Goal: Task Accomplishment & Management: Use online tool/utility

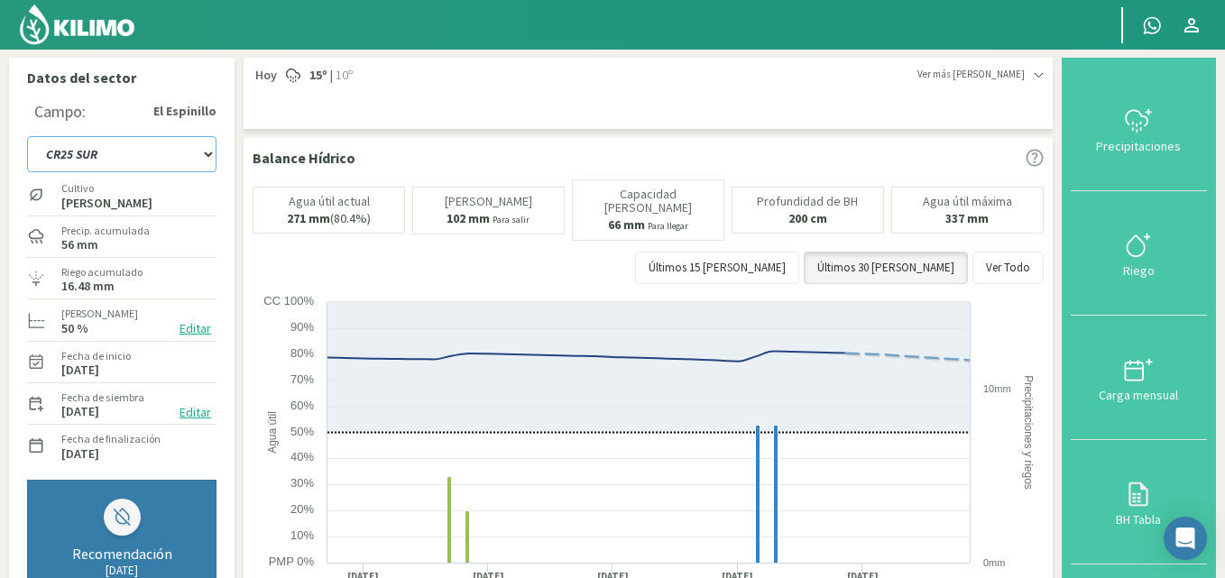
click at [209, 156] on select "C9 OESTE CR18 ESTE CR18 OESTE CR20 ESTE CR24 NORTE CR25 NORTE CR25 SUR CR26 EST…" at bounding box center [121, 154] width 189 height 36
click at [27, 136] on select "C9 OESTE CR18 ESTE CR18 OESTE CR20 ESTE CR24 NORTE CR25 NORTE CR25 SUR CR26 EST…" at bounding box center [121, 154] width 189 height 36
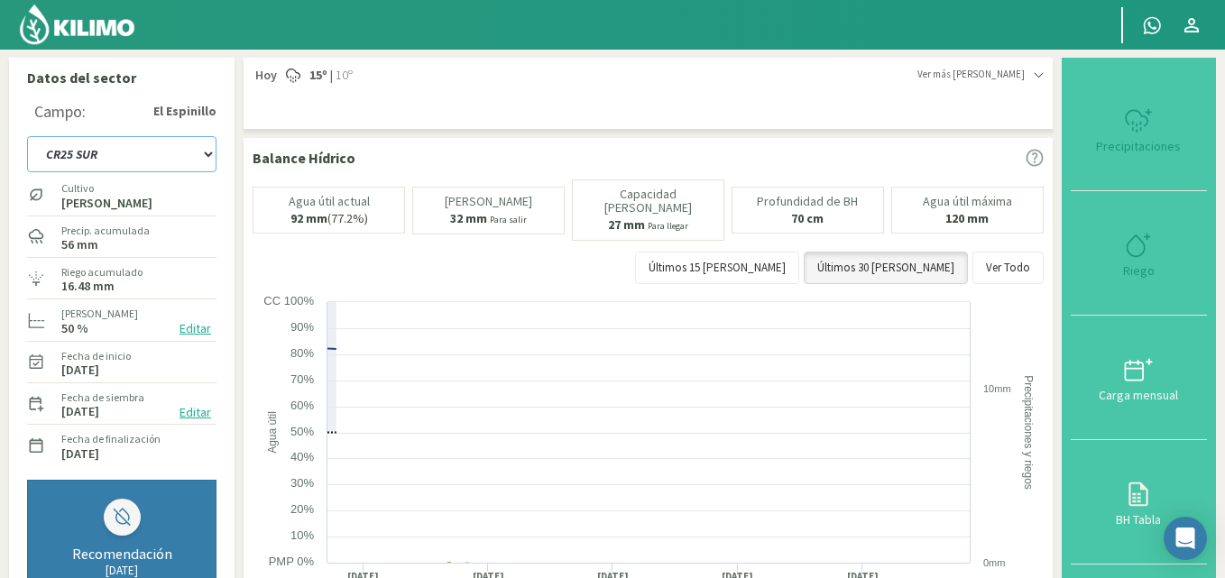
select select "61: Object"
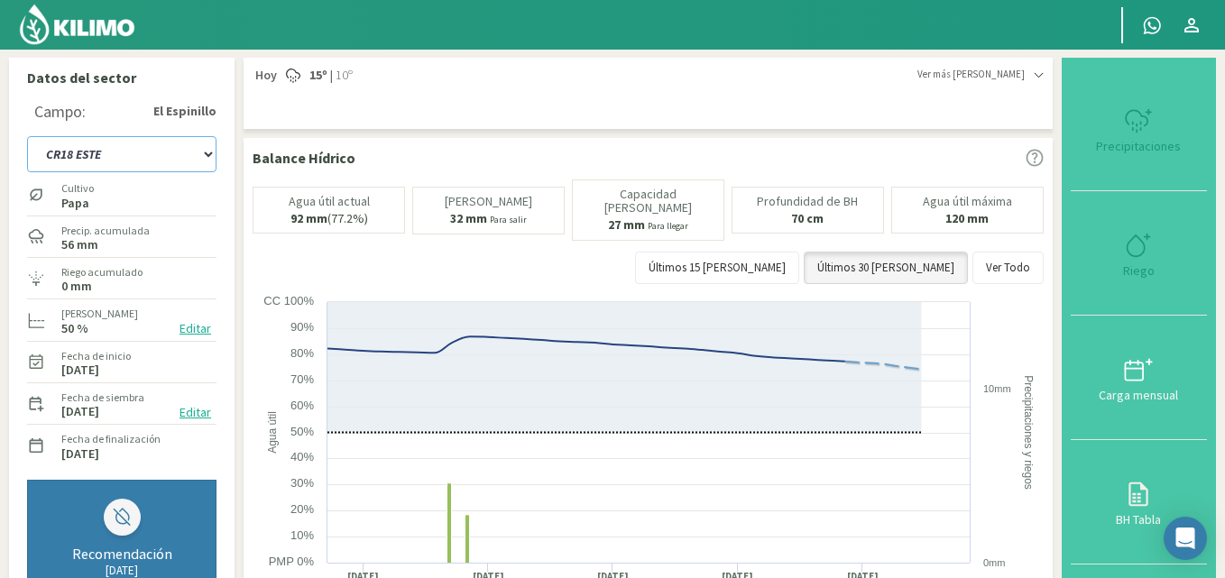
type input "0"
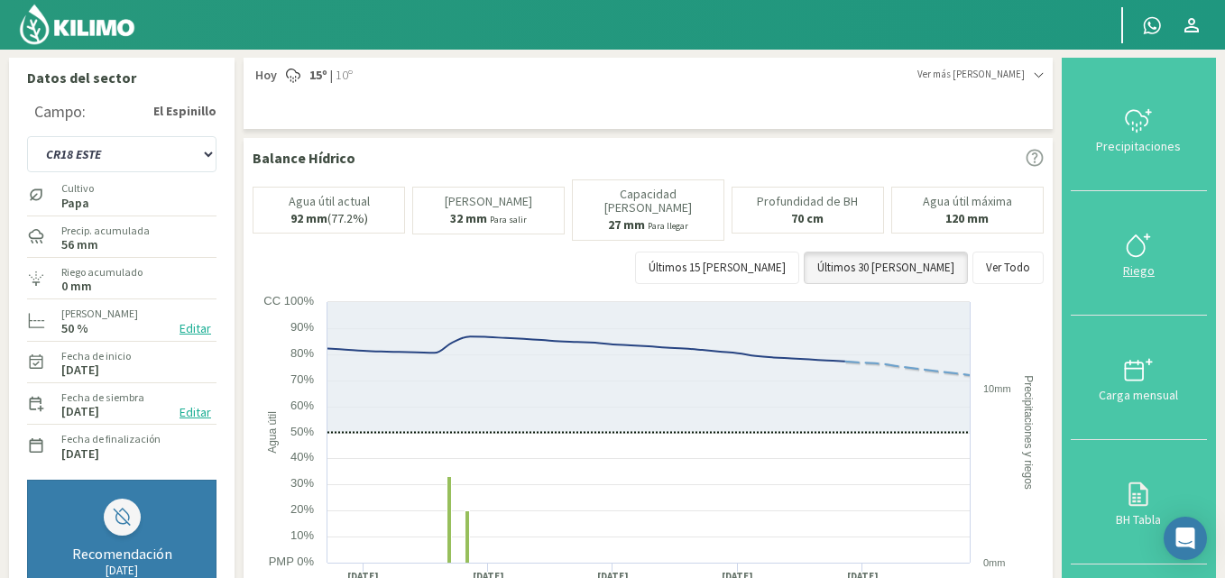
click at [1145, 247] on icon at bounding box center [1138, 245] width 29 height 29
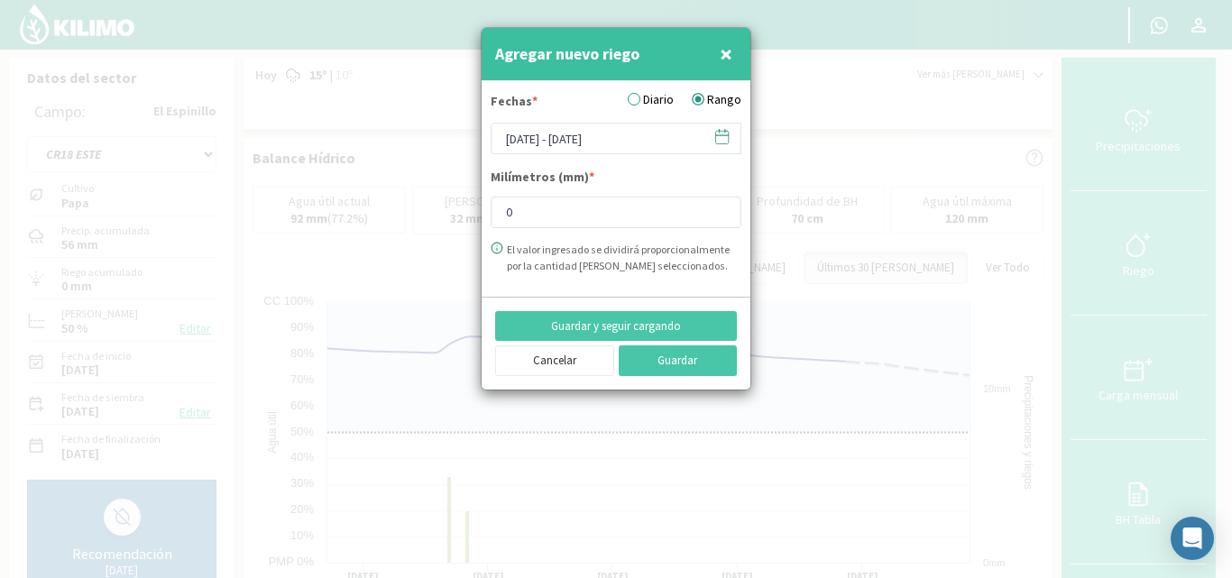
click at [721, 136] on icon at bounding box center [722, 136] width 17 height 17
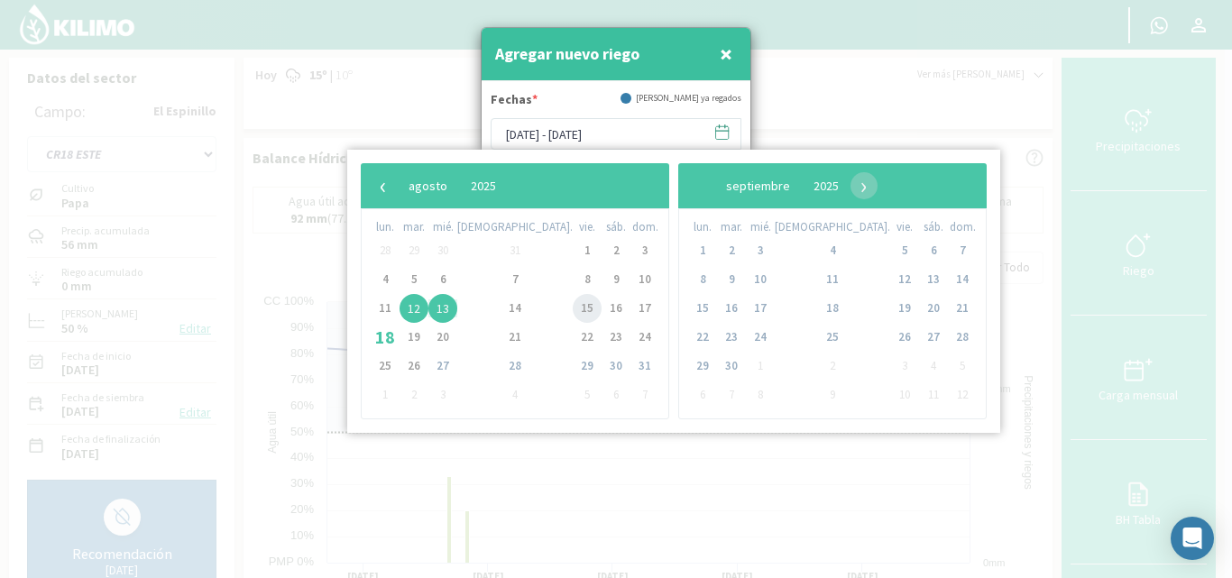
click at [573, 313] on span "15" at bounding box center [587, 308] width 29 height 29
click at [631, 308] on span "17" at bounding box center [645, 308] width 29 height 29
type input "[DATE] - [DATE]"
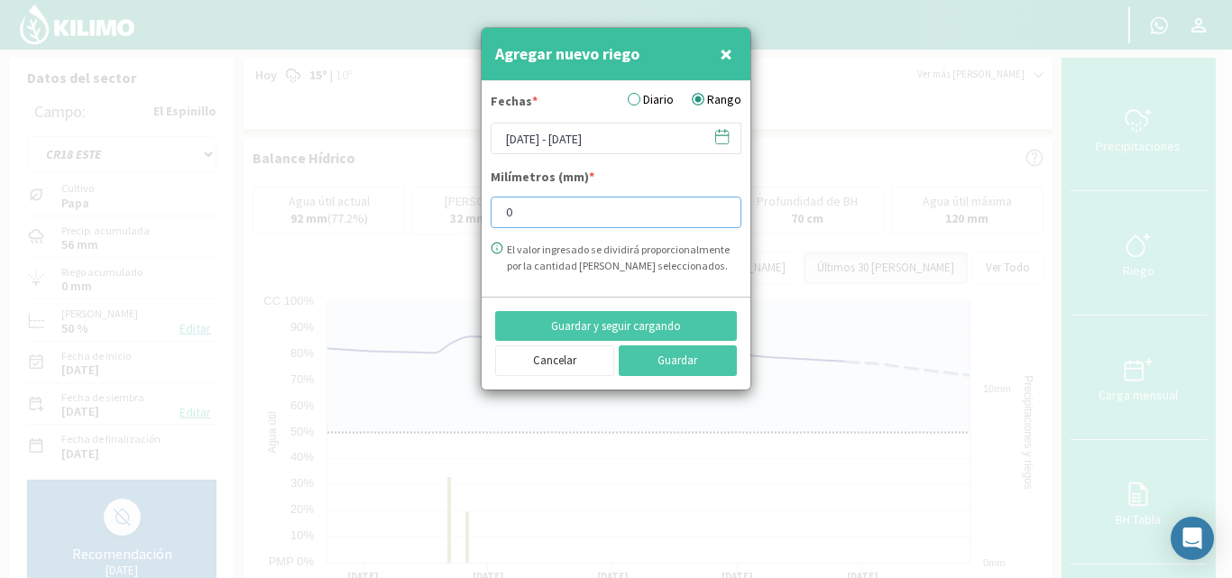
click at [529, 216] on input "0" at bounding box center [616, 213] width 251 height 32
type input "14.73"
click at [649, 320] on button "Guardar y seguir cargando" at bounding box center [616, 326] width 242 height 31
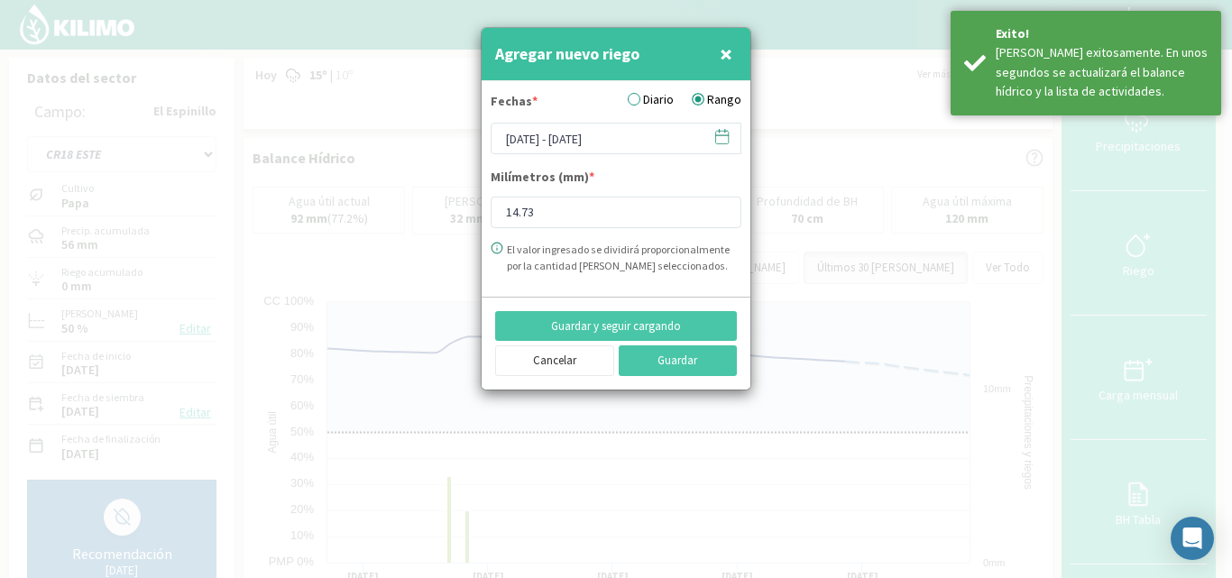
click at [723, 143] on icon at bounding box center [722, 136] width 17 height 17
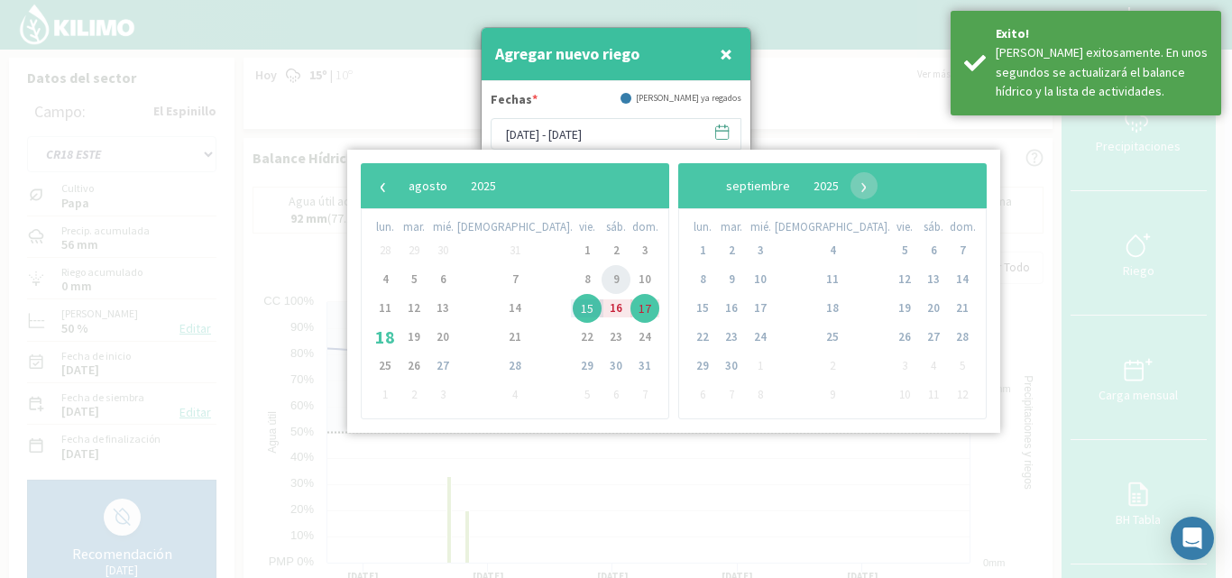
click at [602, 281] on span "9" at bounding box center [616, 279] width 29 height 29
click at [631, 279] on span "10" at bounding box center [645, 279] width 29 height 29
type input "09/08/2025 - 10/08/2025"
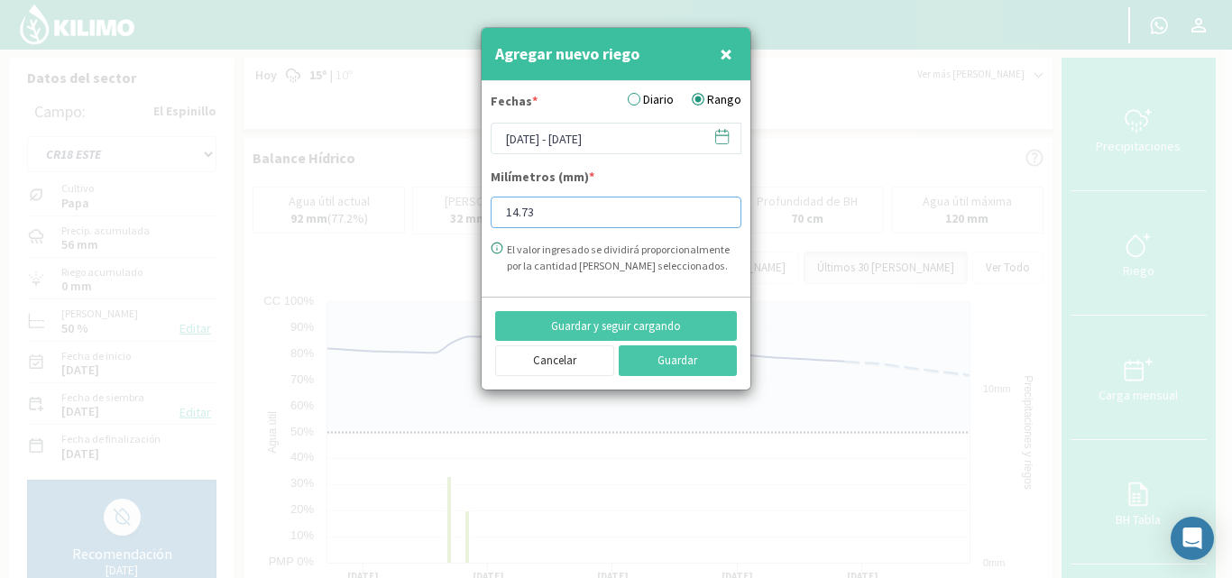
click at [558, 206] on input "14.73" at bounding box center [616, 213] width 251 height 32
type input "15.03"
click at [678, 356] on button "Guardar" at bounding box center [678, 360] width 119 height 31
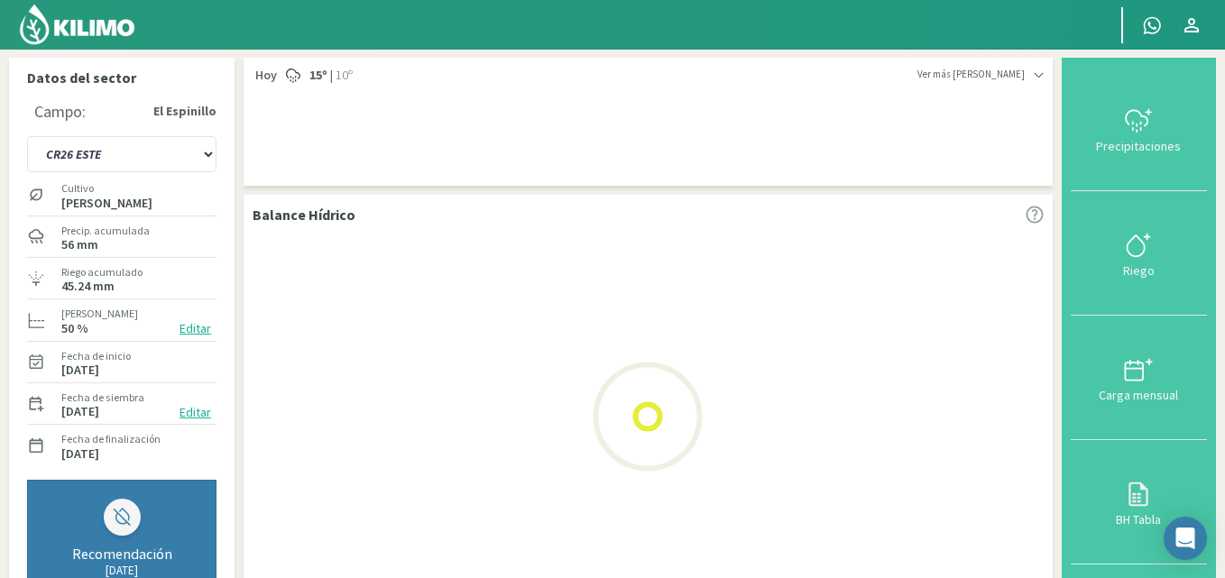
select select "128: Object"
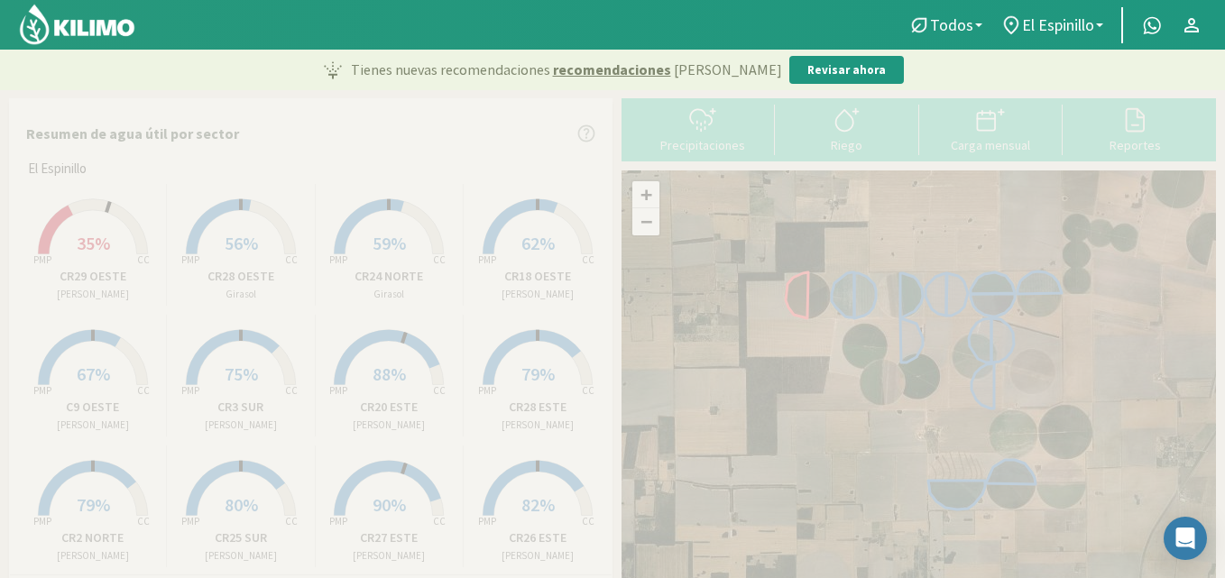
scroll to position [146, 0]
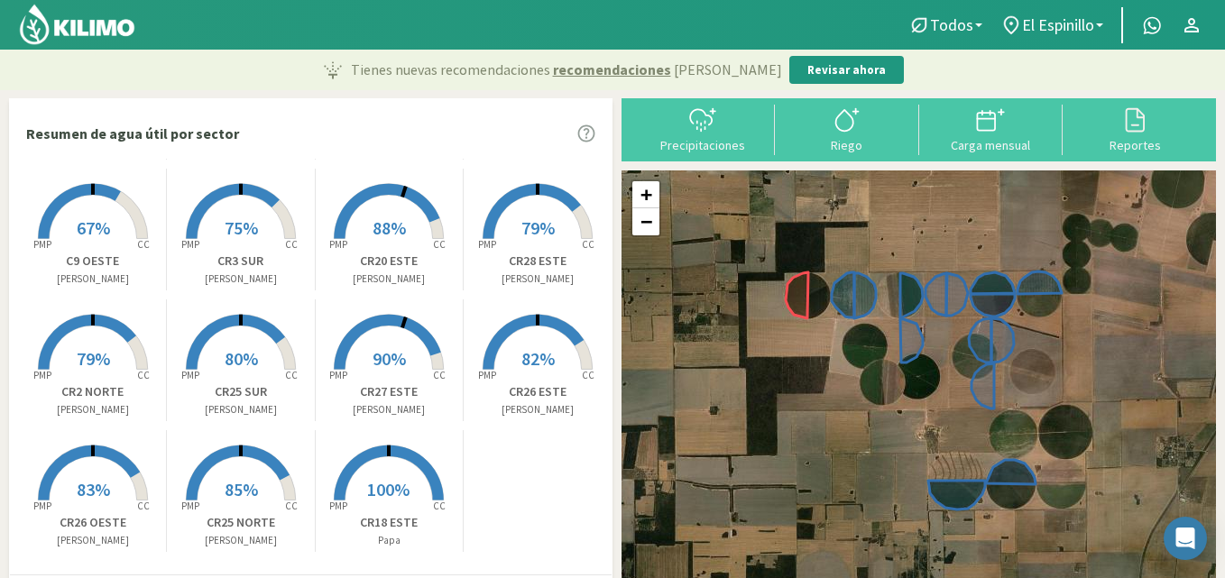
click at [93, 182] on rect at bounding box center [93, 241] width 144 height 144
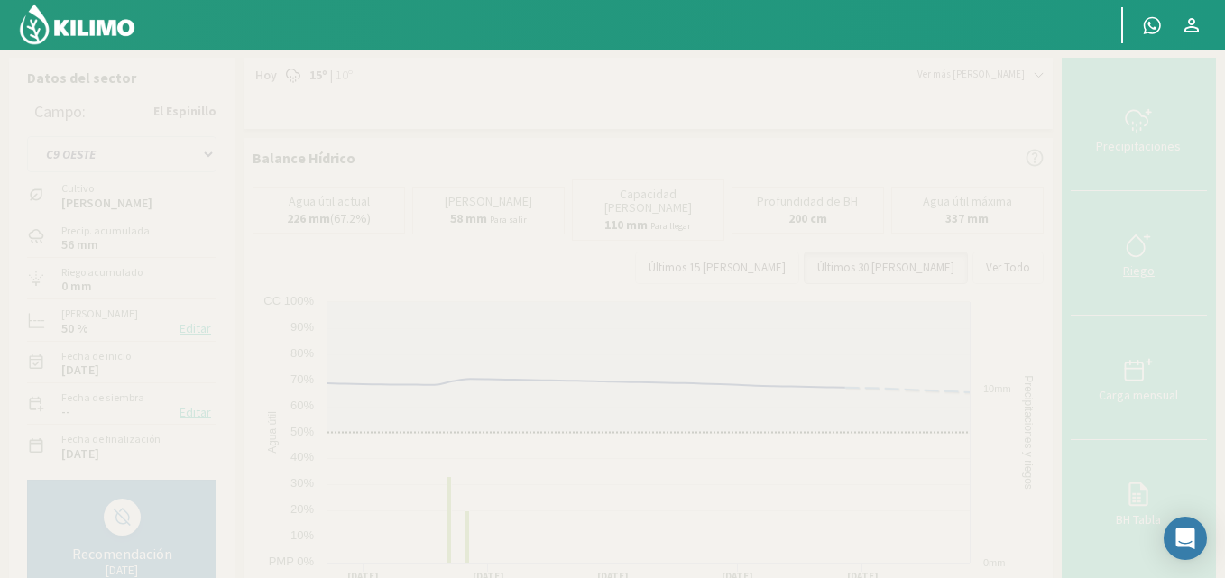
click at [1152, 252] on icon at bounding box center [1138, 245] width 29 height 29
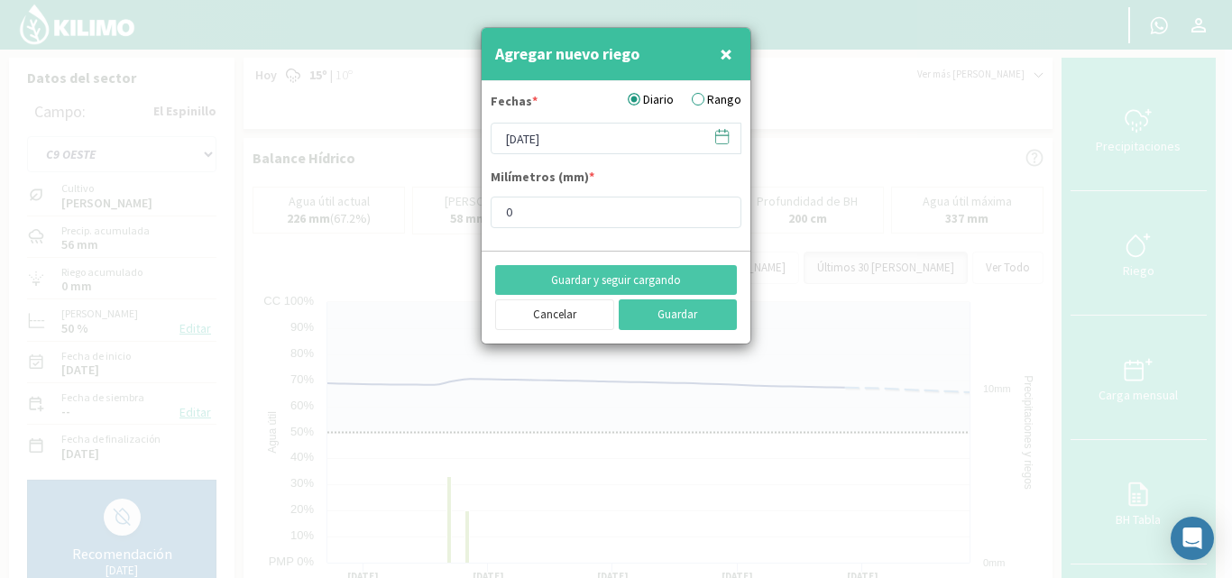
click at [710, 98] on label "Rango" at bounding box center [717, 99] width 50 height 19
click at [0, 0] on input "Rango" at bounding box center [0, 0] width 0 height 0
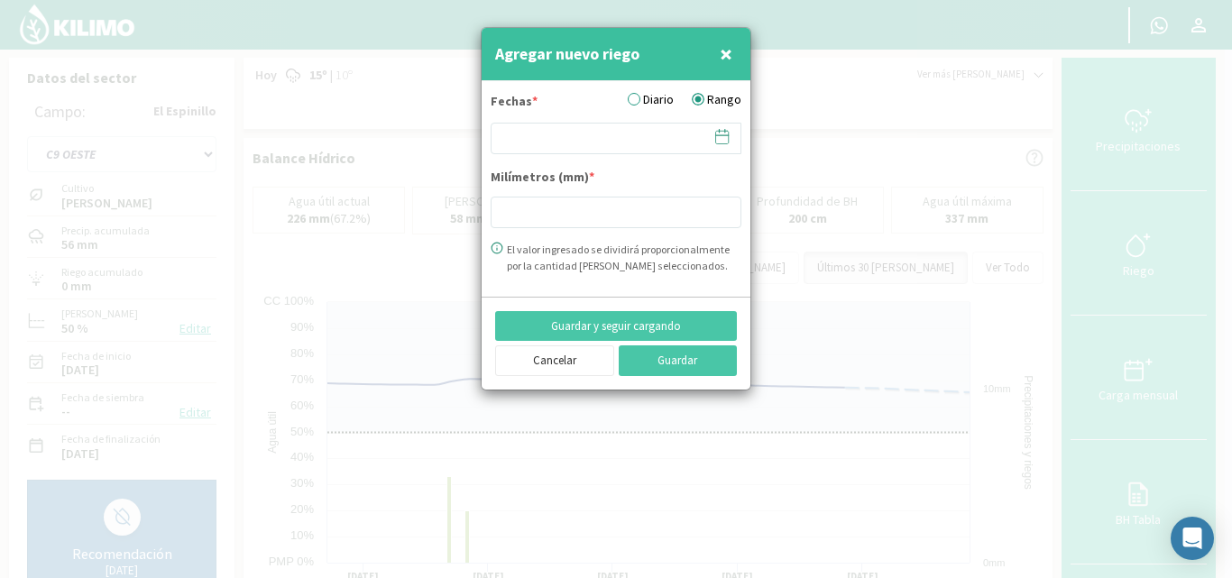
click at [718, 133] on icon at bounding box center [722, 136] width 17 height 17
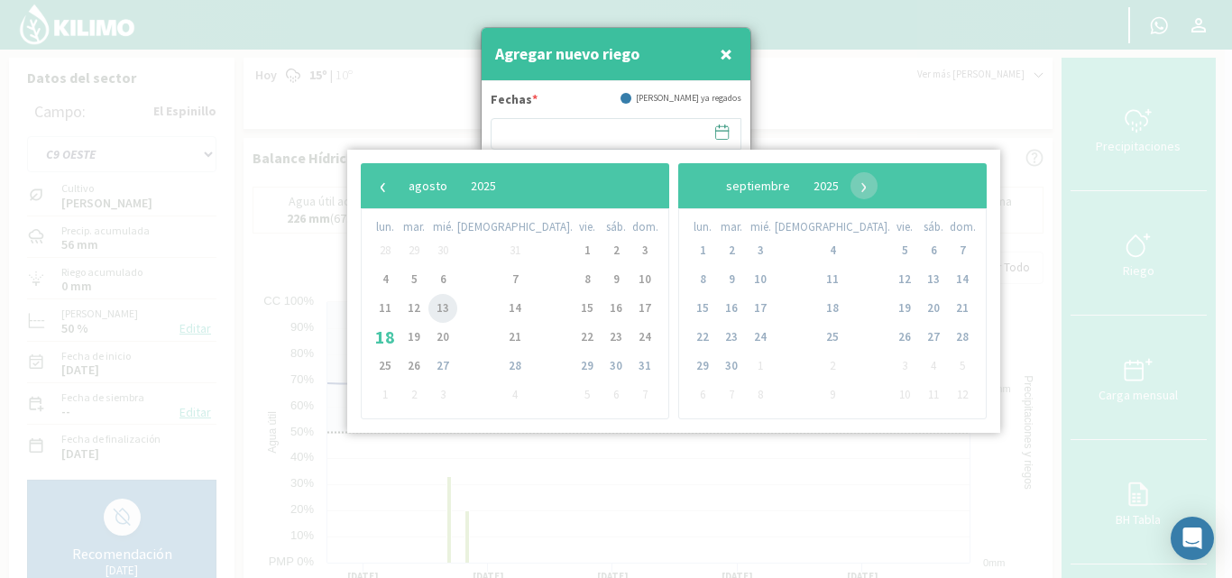
click at [457, 305] on span "13" at bounding box center [442, 308] width 29 height 29
click at [501, 305] on span "14" at bounding box center [515, 308] width 29 height 29
type input "13/08/2025 - 14/08/2025"
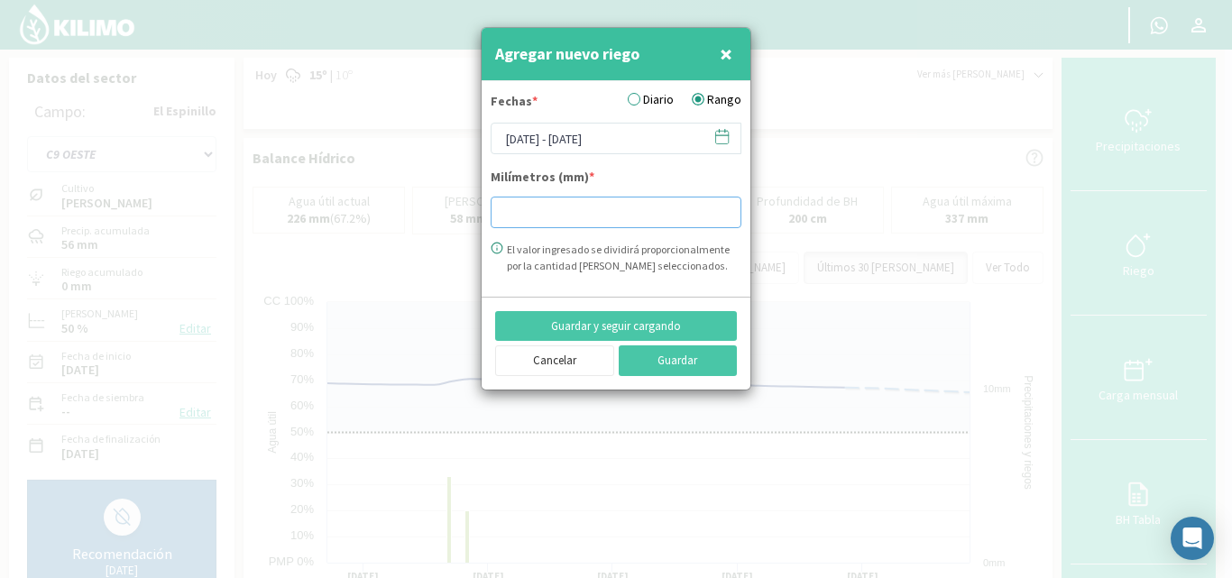
click at [526, 216] on input "number" at bounding box center [616, 213] width 251 height 32
type input "14.61"
click at [668, 354] on button "Guardar" at bounding box center [678, 360] width 119 height 31
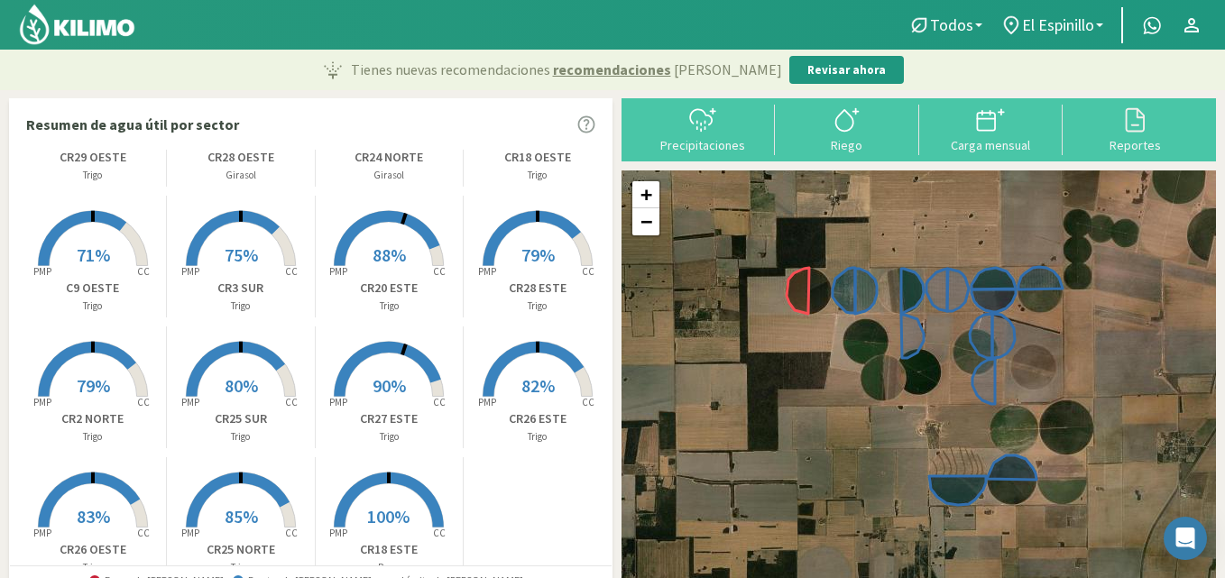
scroll to position [146, 0]
